Goal: Task Accomplishment & Management: Manage account settings

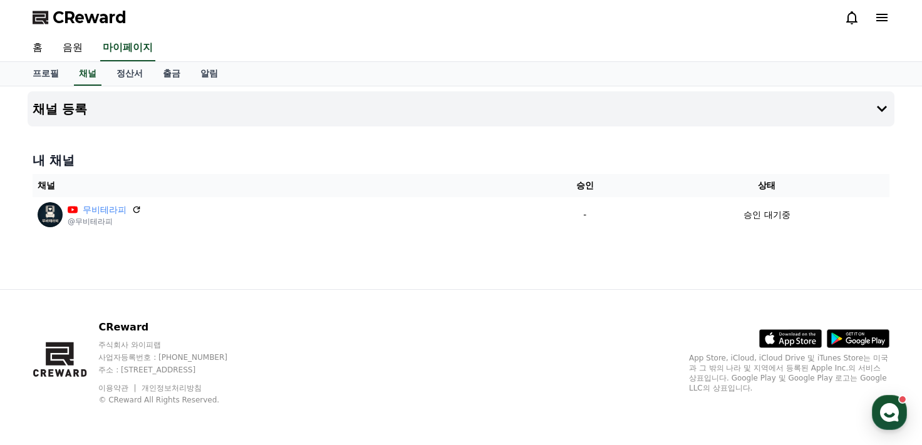
click at [438, 137] on div "채널 등록 내 채널 채널 승인 상태 무비테라피 @무비테라피 - 승인 대기중" at bounding box center [461, 187] width 877 height 203
click at [85, 46] on link "음원" at bounding box center [73, 48] width 40 height 26
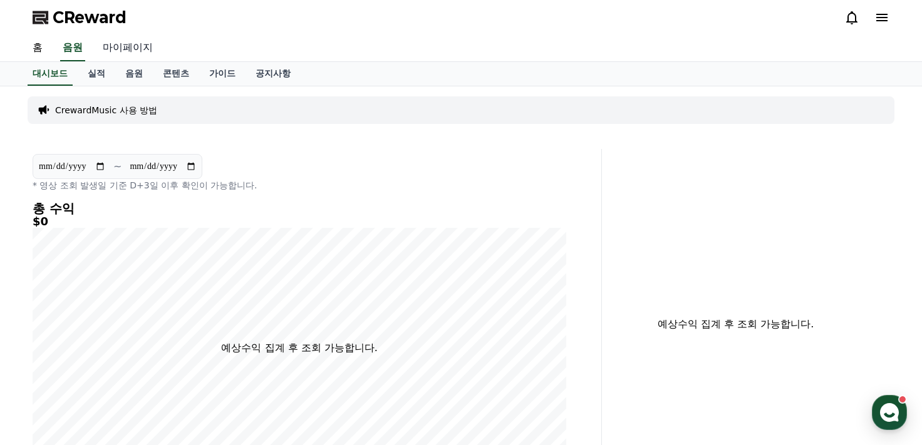
click at [142, 49] on link "마이페이지" at bounding box center [128, 48] width 70 height 26
select select "**********"
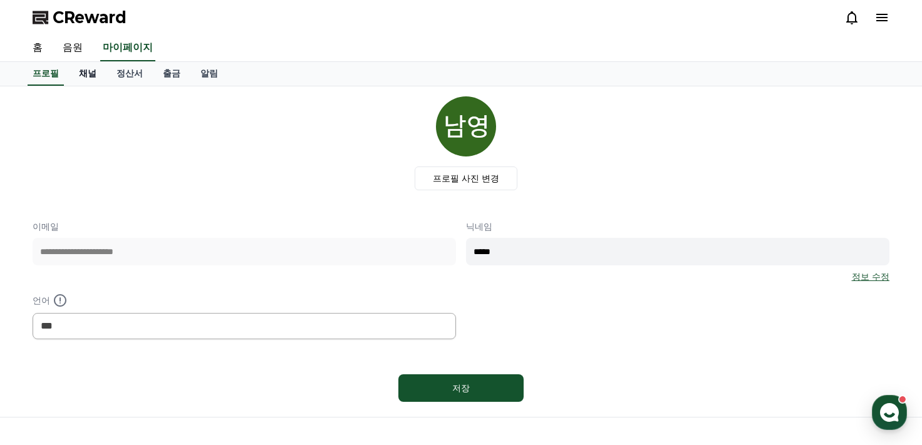
click at [95, 75] on link "채널" at bounding box center [88, 74] width 38 height 24
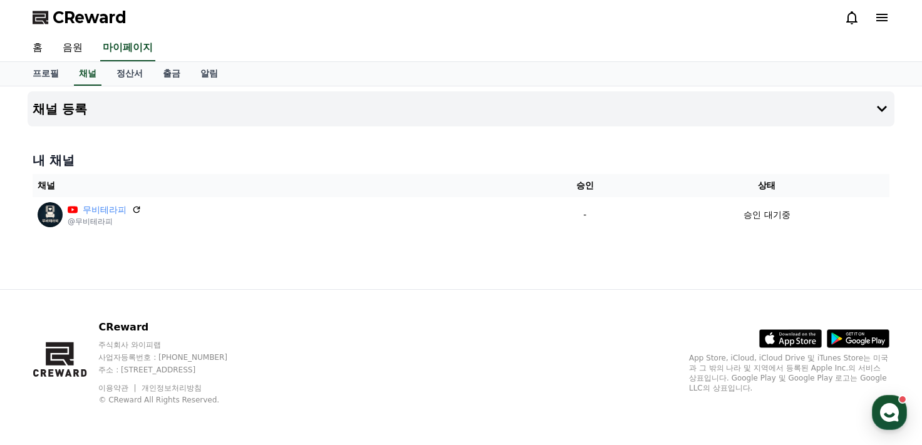
click at [589, 305] on div "CReward 주식회사 와이피랩 사업자등록번호 : 655-81-03655 주소 : 경기도 김포시 양촌읍 양곡로 495, 3층 305-비이16호…" at bounding box center [461, 367] width 877 height 155
click at [83, 113] on h4 "채널 등록" at bounding box center [60, 109] width 54 height 14
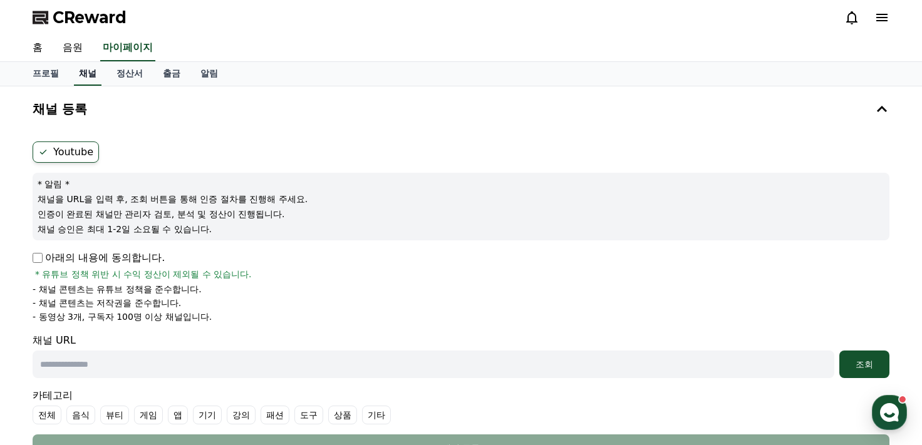
click at [81, 74] on link "채널" at bounding box center [88, 74] width 28 height 24
click at [31, 45] on link "홈" at bounding box center [38, 48] width 30 height 26
